Goal: Information Seeking & Learning: Learn about a topic

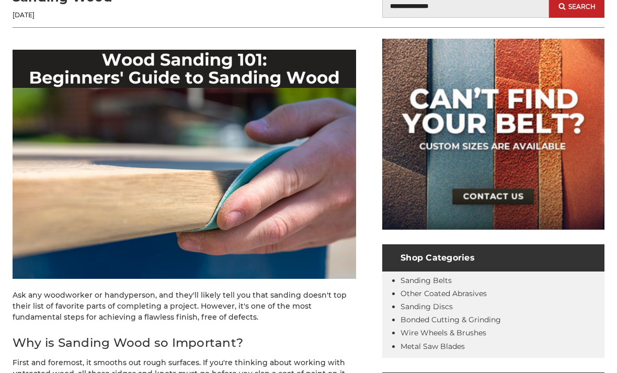
click at [71, 232] on img at bounding box center [185, 164] width 344 height 229
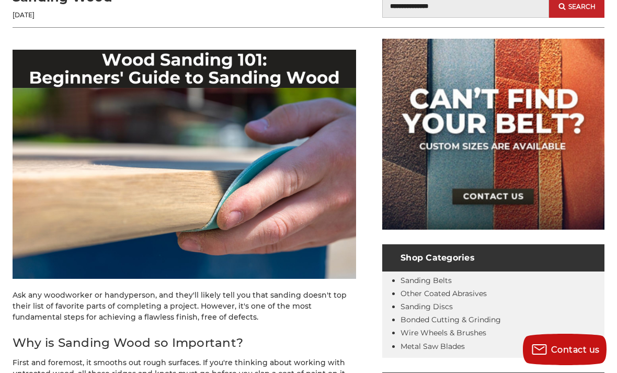
click at [70, 231] on img at bounding box center [185, 164] width 344 height 229
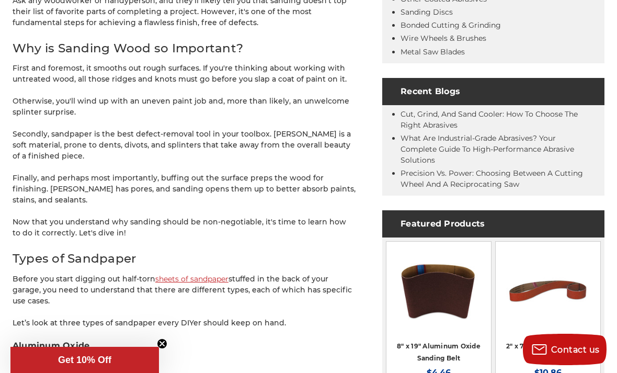
click at [162, 338] on icon "Close teaser" at bounding box center [162, 343] width 10 height 10
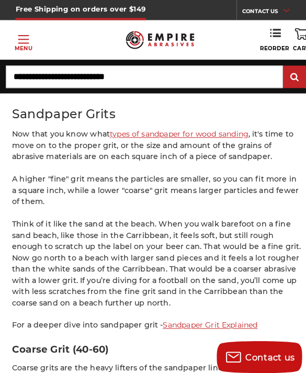
scroll to position [1508, 0]
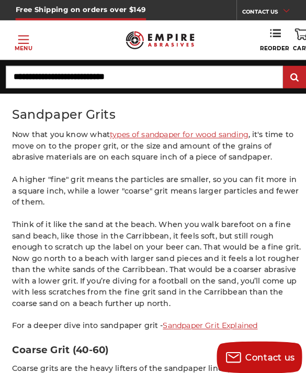
click at [137, 127] on link "types of sandpaper for wood sanding" at bounding box center [174, 131] width 135 height 9
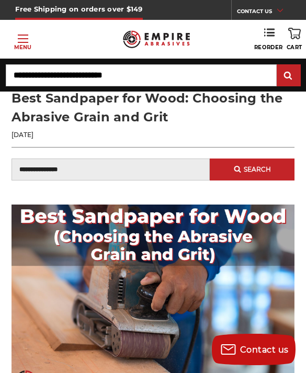
scroll to position [34, 0]
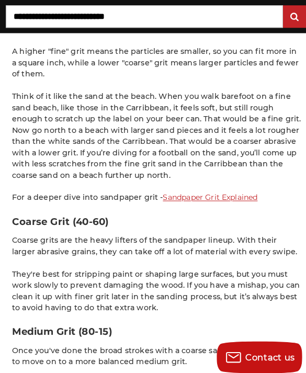
scroll to position [1634, 0]
click at [197, 188] on link "Sandpaper Grit Explained" at bounding box center [205, 192] width 93 height 9
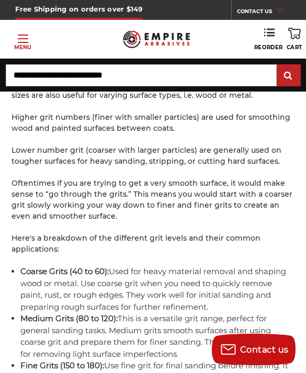
scroll to position [1960, 0]
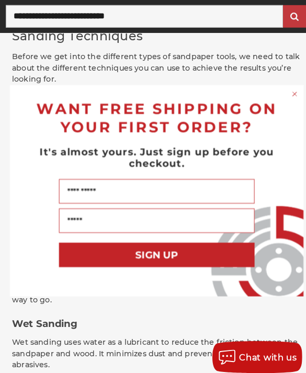
scroll to position [2207, 0]
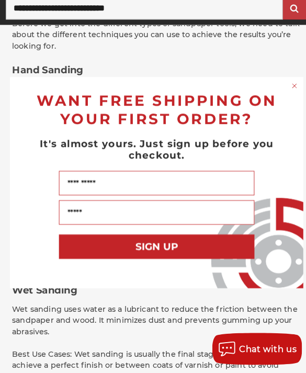
click at [286, 87] on circle "Close dialog" at bounding box center [287, 91] width 9 height 9
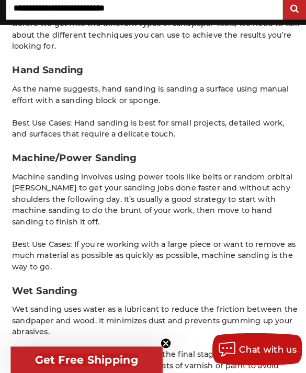
click at [164, 339] on circle "Close teaser" at bounding box center [162, 344] width 10 height 10
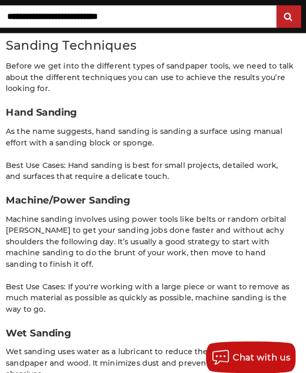
scroll to position [2174, 0]
